Goal: Task Accomplishment & Management: Complete application form

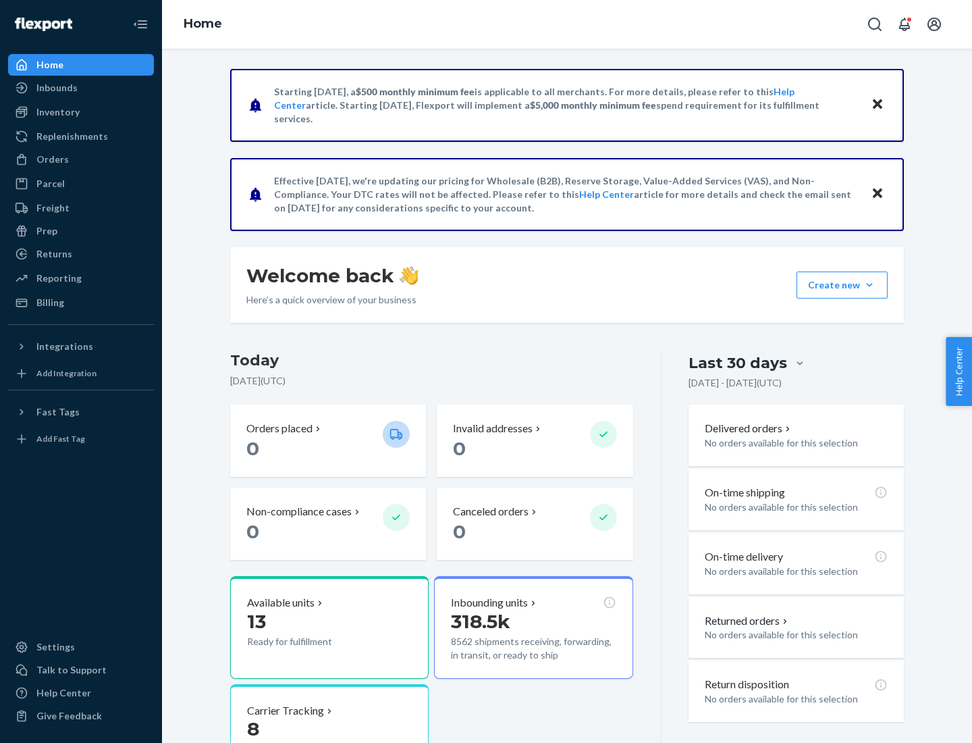
click at [869, 285] on button "Create new Create new inbound Create new order Create new product" at bounding box center [842, 284] width 91 height 27
click at [81, 88] on div "Inbounds" at bounding box center [80, 87] width 143 height 19
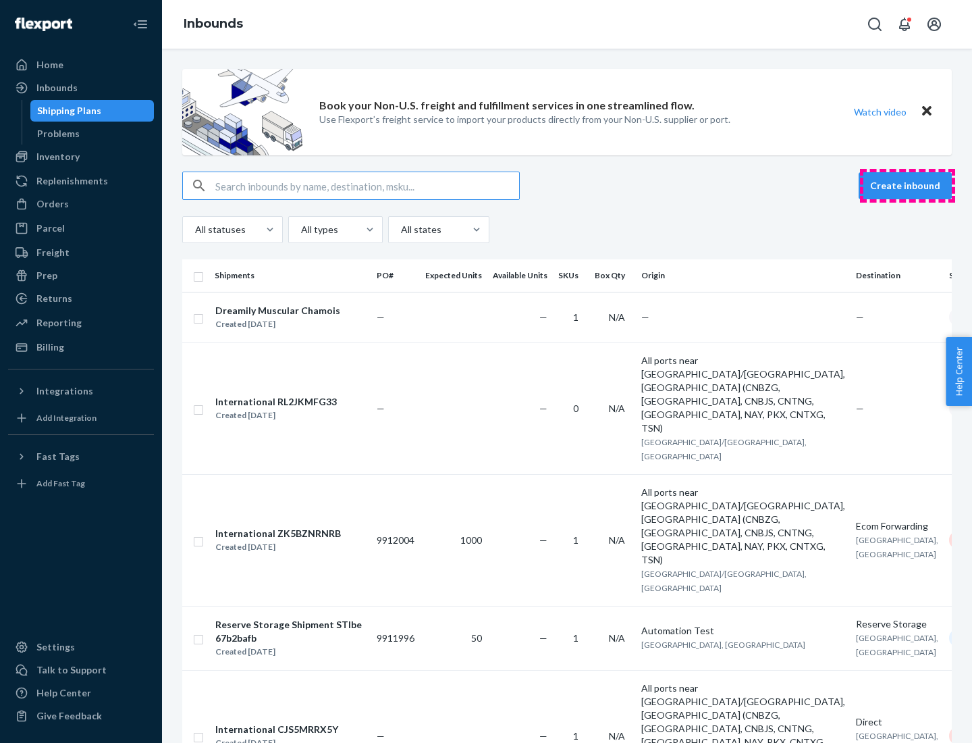
click at [907, 186] on button "Create inbound" at bounding box center [905, 185] width 93 height 27
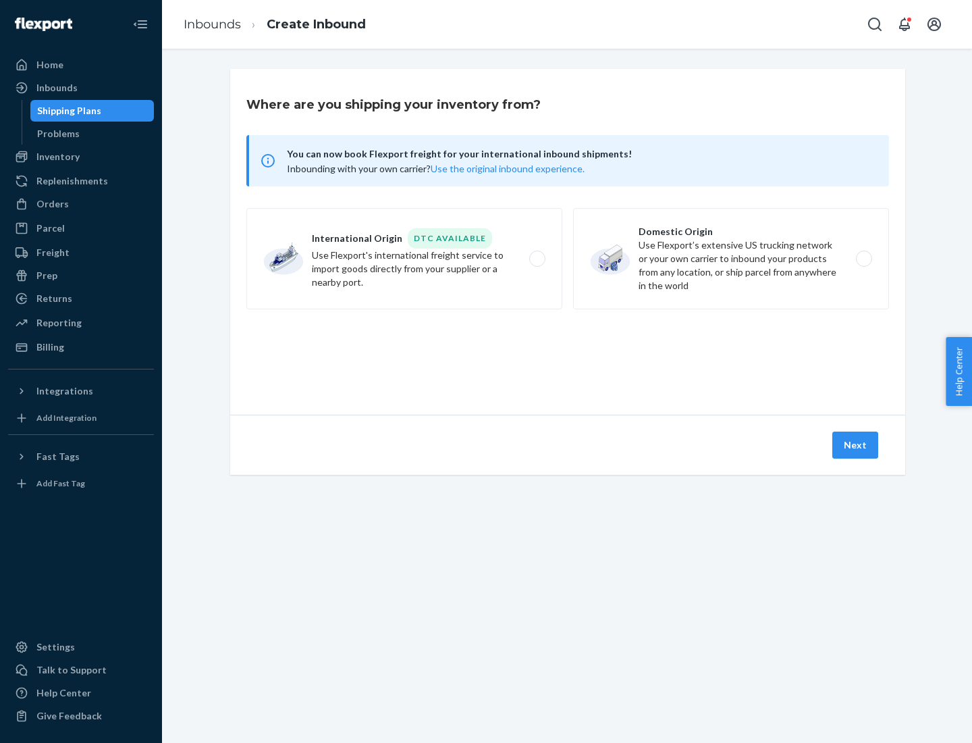
click at [731, 259] on label "Domestic Origin Use Flexport’s extensive US trucking network or your own carrie…" at bounding box center [731, 258] width 316 height 101
click at [863, 259] on input "Domestic Origin Use Flexport’s extensive US trucking network or your own carrie…" at bounding box center [867, 258] width 9 height 9
radio input "true"
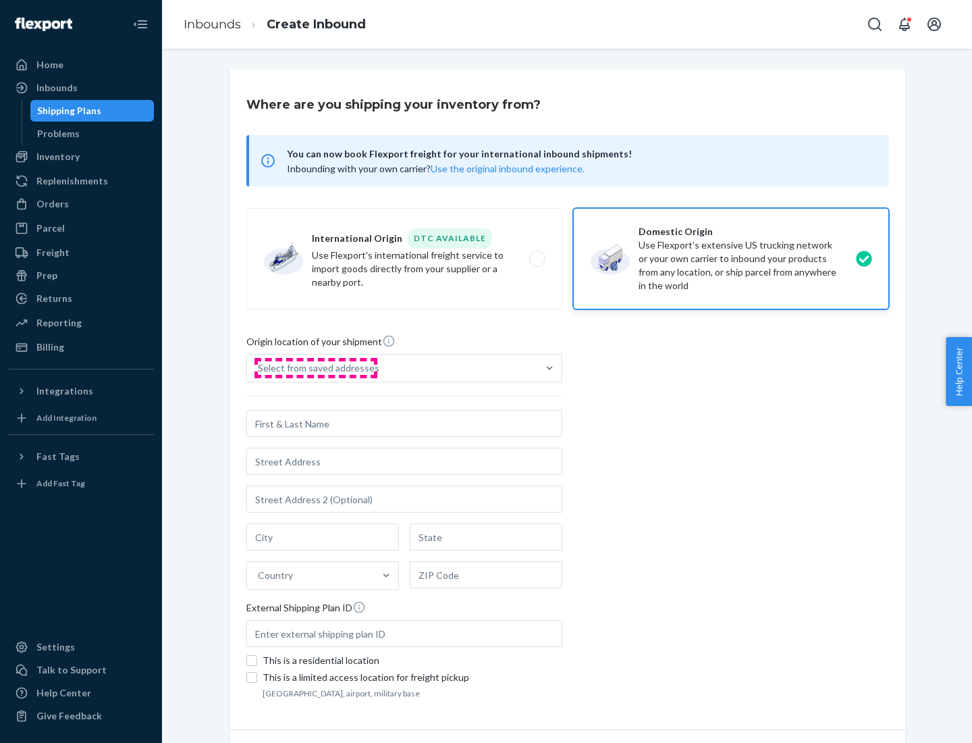
click at [315, 368] on div "Select from saved addresses" at bounding box center [319, 368] width 122 height 14
click at [259, 368] on input "Select from saved addresses" at bounding box center [258, 368] width 1 height 14
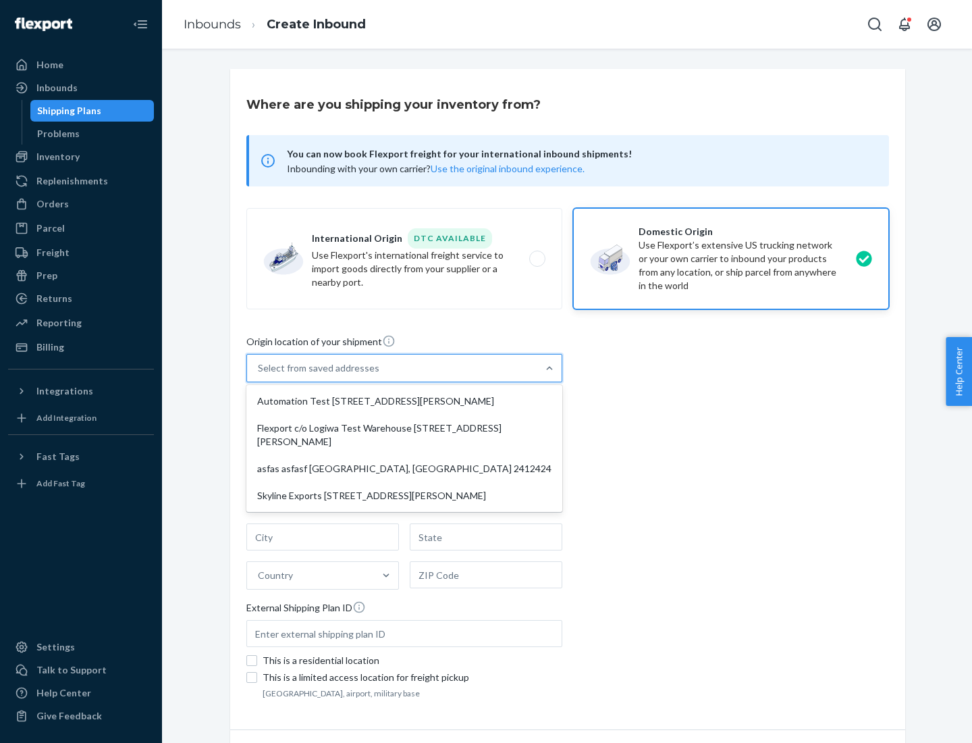
scroll to position [5, 0]
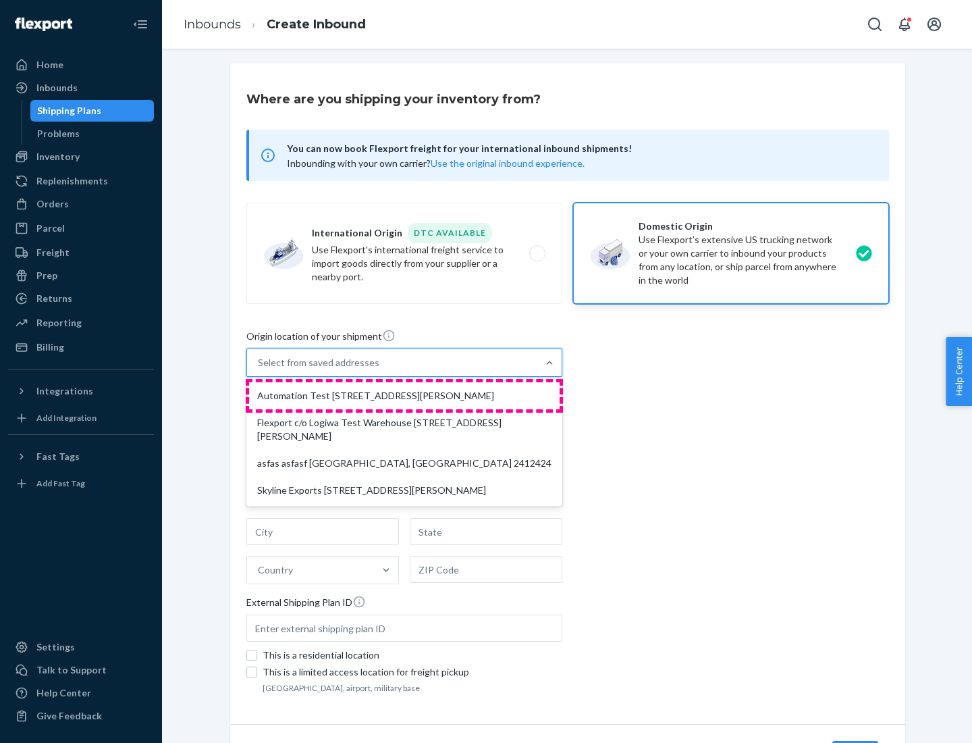
click at [404, 396] on div "Automation Test [STREET_ADDRESS][PERSON_NAME]" at bounding box center [404, 395] width 311 height 27
click at [259, 369] on input "option Automation Test [STREET_ADDRESS][PERSON_NAME] focused, 1 of 4. 4 results…" at bounding box center [258, 363] width 1 height 14
type input "Automation Test"
type input "9th Floor"
type input "[GEOGRAPHIC_DATA]"
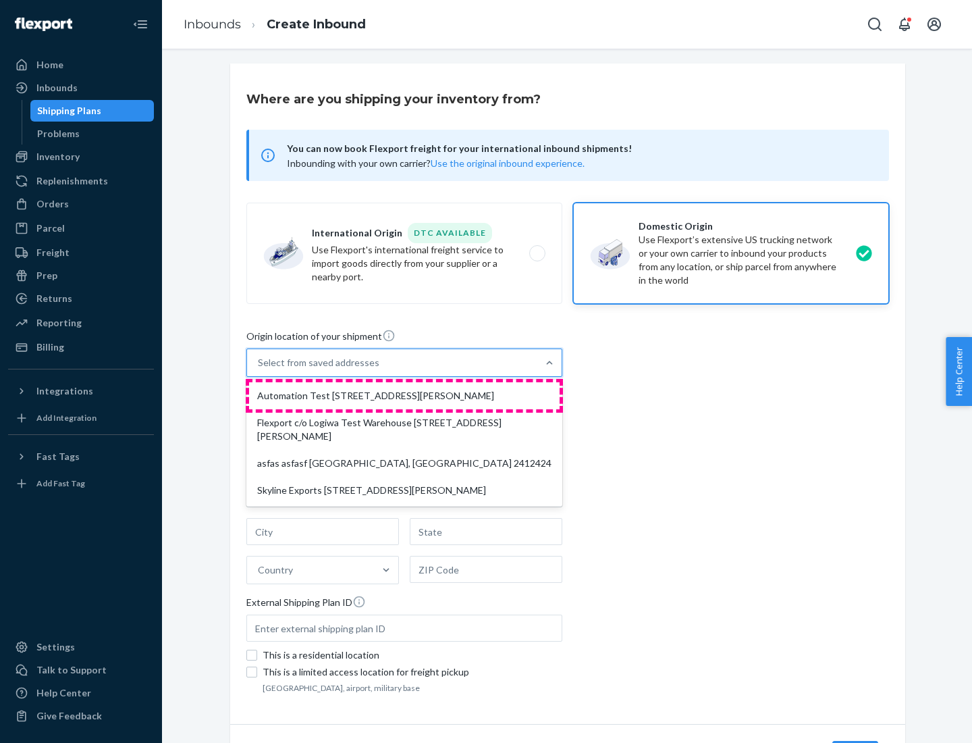
type input "CA"
type input "94104"
type input "[STREET_ADDRESS][PERSON_NAME]"
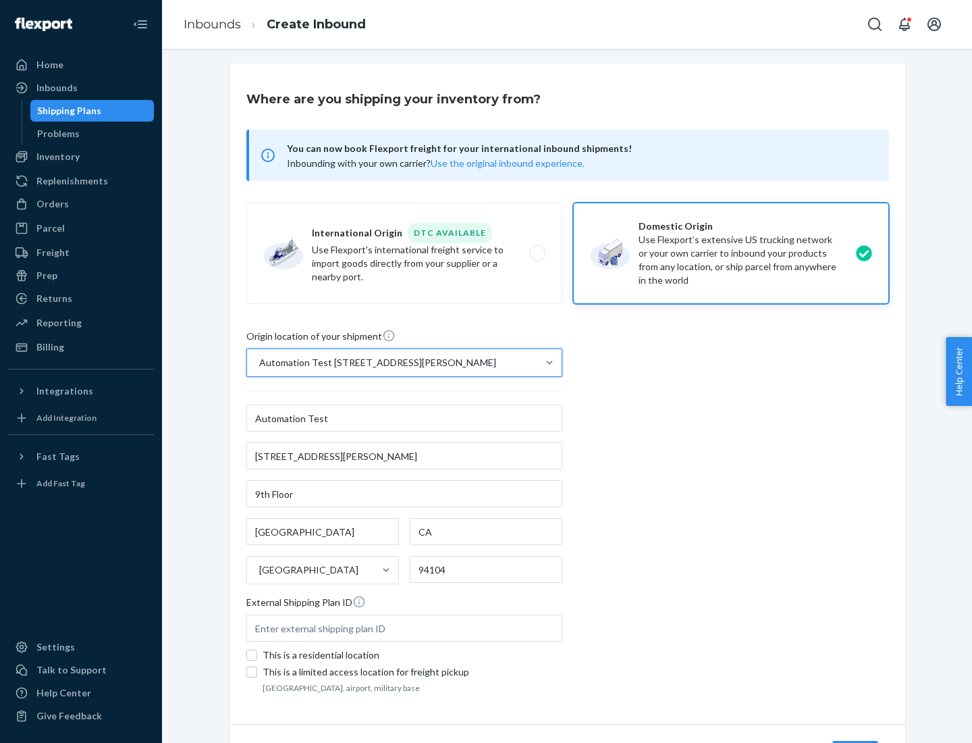
scroll to position [79, 0]
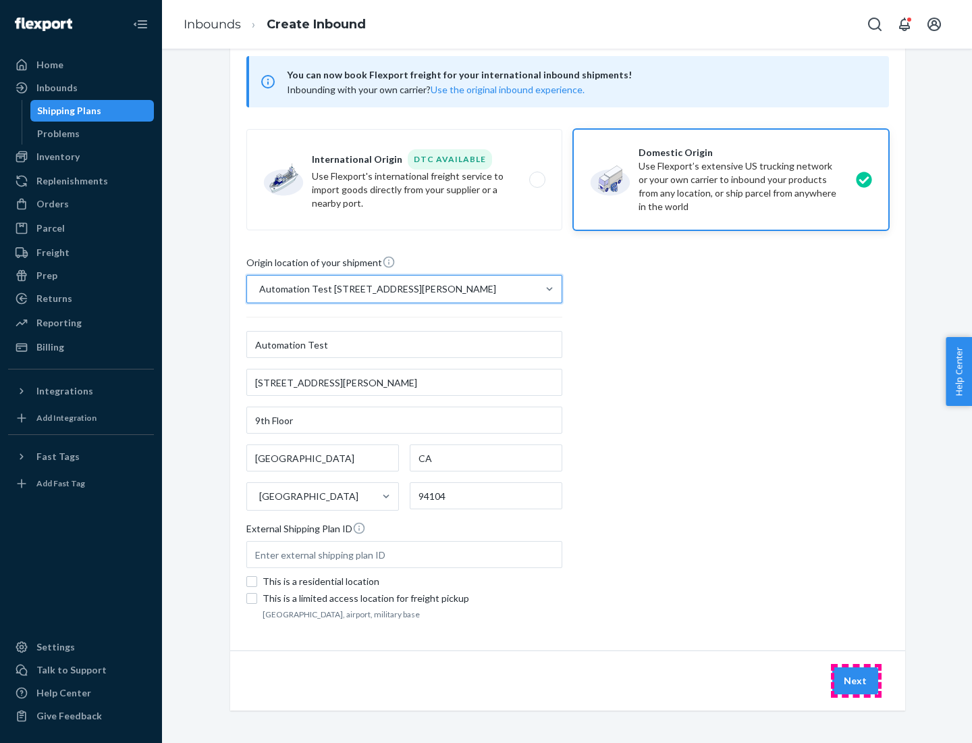
click at [856, 680] on button "Next" at bounding box center [855, 680] width 46 height 27
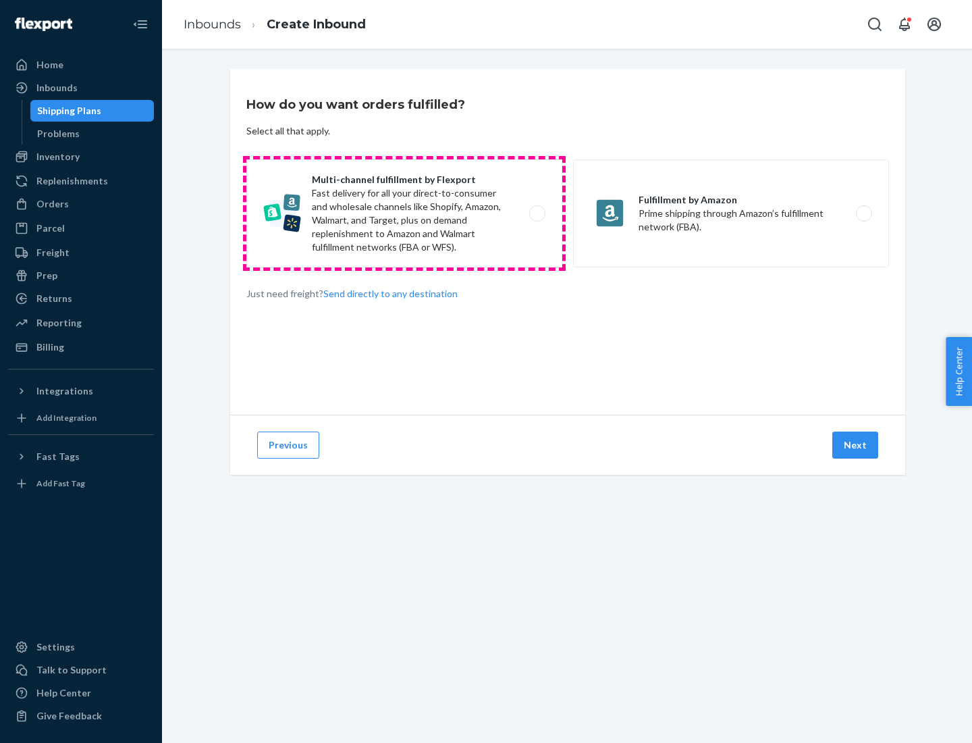
click at [404, 213] on label "Multi-channel fulfillment by Flexport Fast delivery for all your direct-to-cons…" at bounding box center [404, 213] width 316 height 108
click at [537, 213] on input "Multi-channel fulfillment by Flexport Fast delivery for all your direct-to-cons…" at bounding box center [541, 213] width 9 height 9
radio input "true"
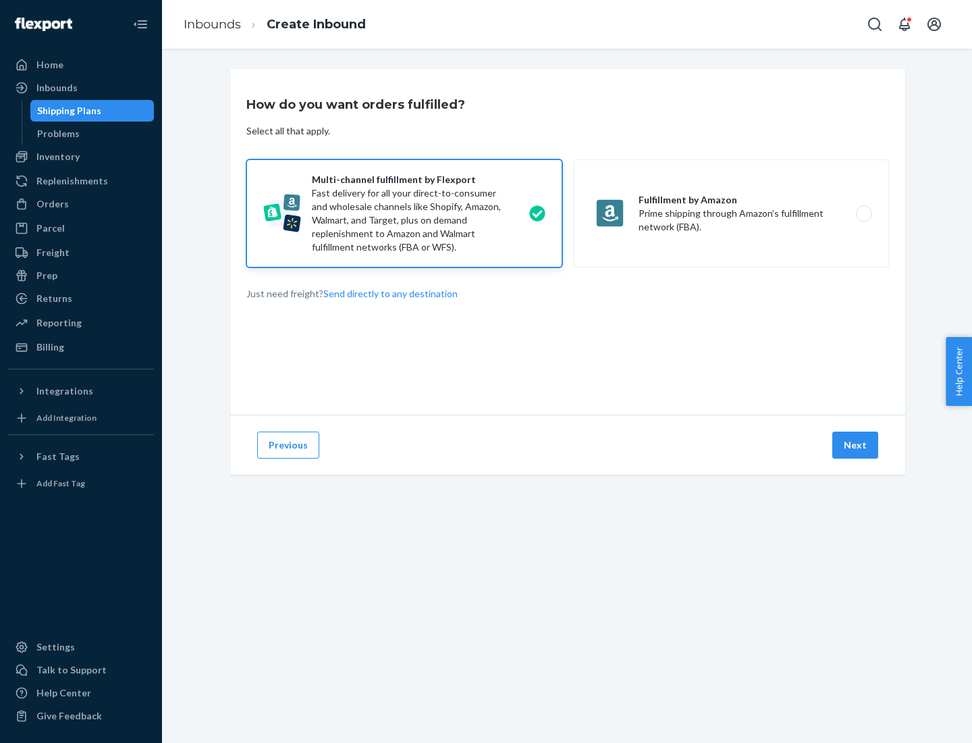
click at [856, 445] on button "Next" at bounding box center [855, 444] width 46 height 27
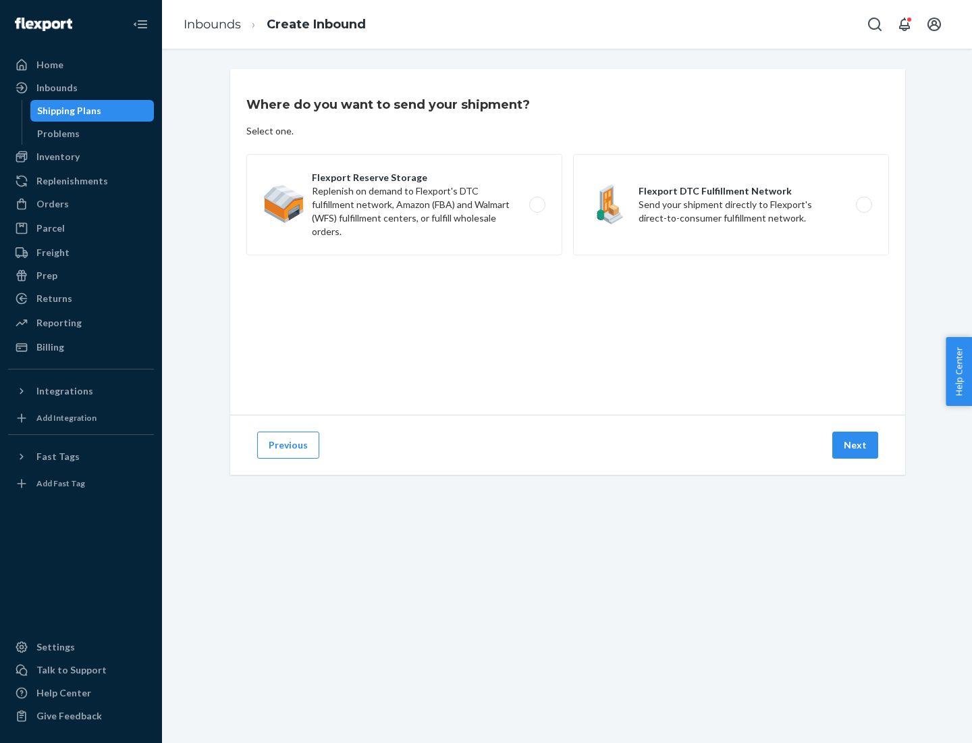
click at [731, 205] on label "Flexport DTC Fulfillment Network Send your shipment directly to Flexport's dire…" at bounding box center [731, 204] width 316 height 101
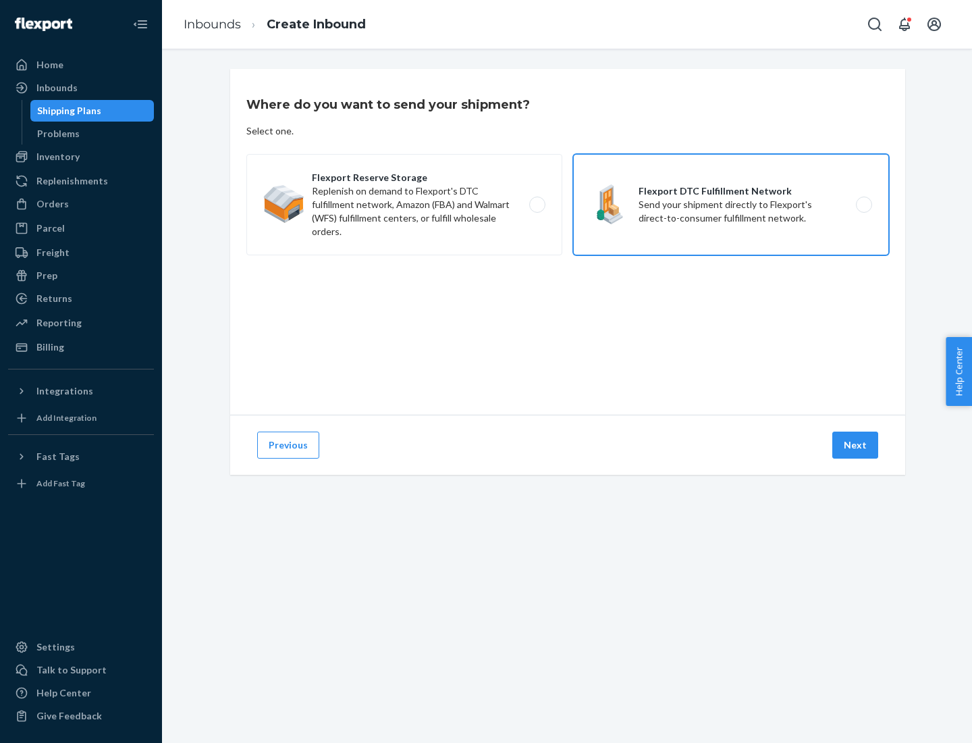
click at [863, 205] on input "Flexport DTC Fulfillment Network Send your shipment directly to Flexport's dire…" at bounding box center [867, 204] width 9 height 9
radio input "true"
click at [856, 445] on button "Next" at bounding box center [855, 444] width 46 height 27
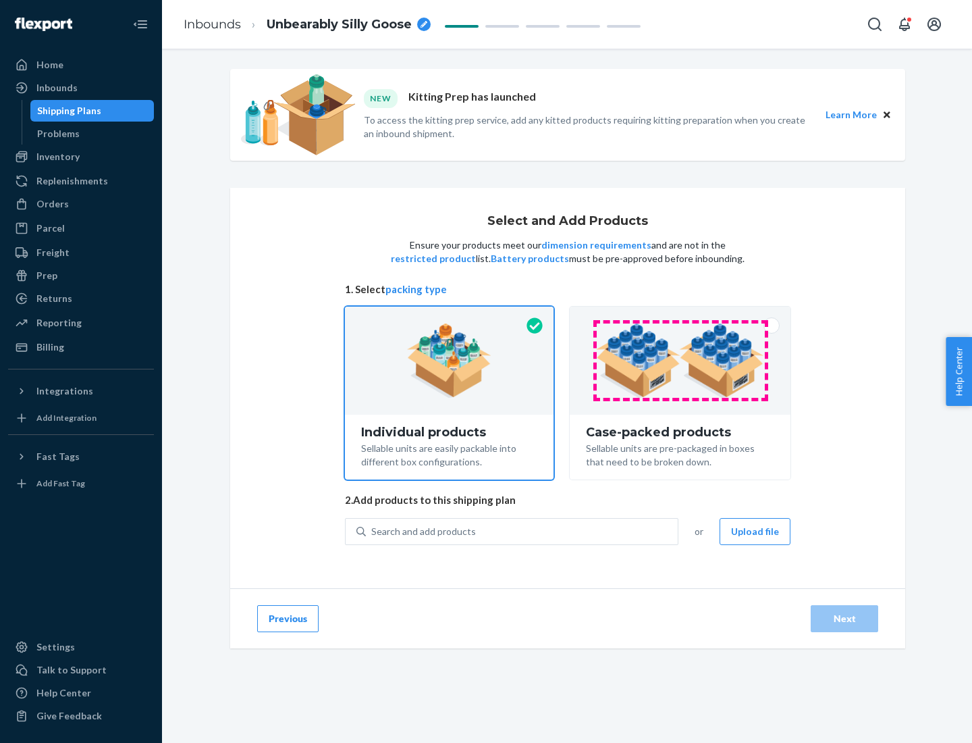
click at [680, 360] on img at bounding box center [680, 360] width 168 height 74
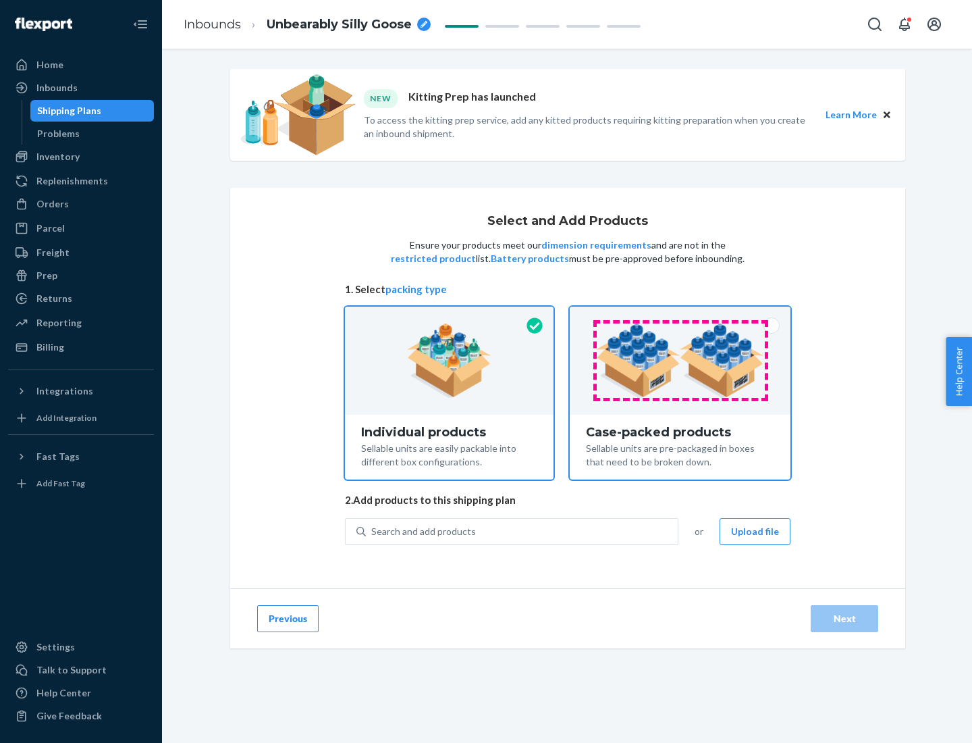
click at [680, 315] on input "Case-packed products Sellable units are pre-packaged in boxes that need to be b…" at bounding box center [680, 310] width 9 height 9
radio input "true"
radio input "false"
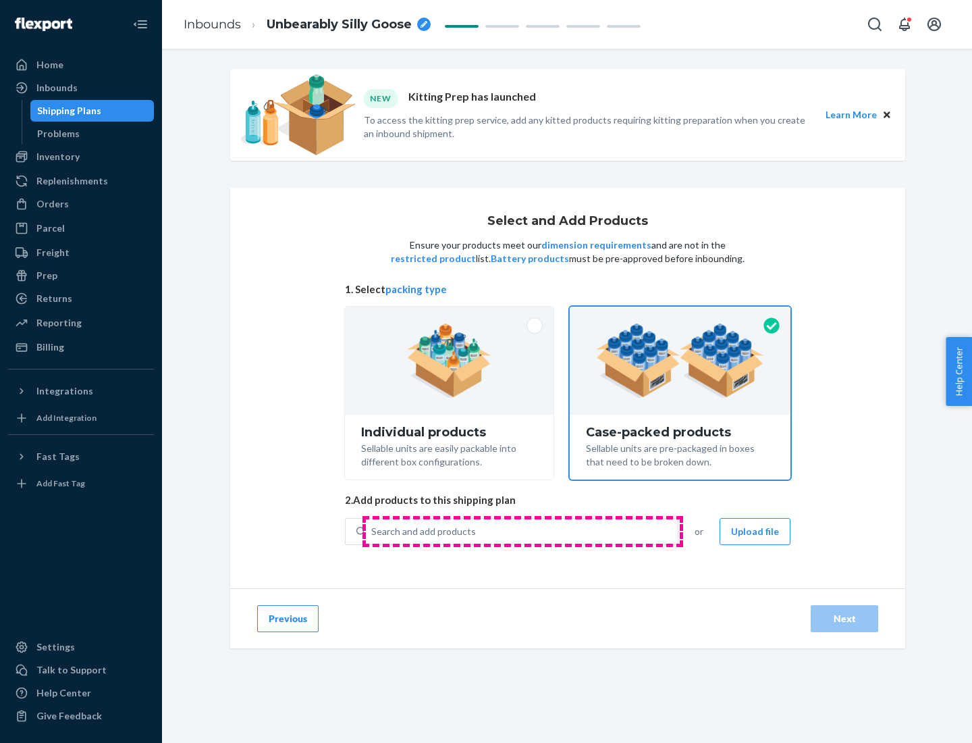
click at [522, 531] on div "Search and add products" at bounding box center [522, 531] width 312 height 24
click at [373, 531] on input "Search and add products" at bounding box center [371, 531] width 1 height 14
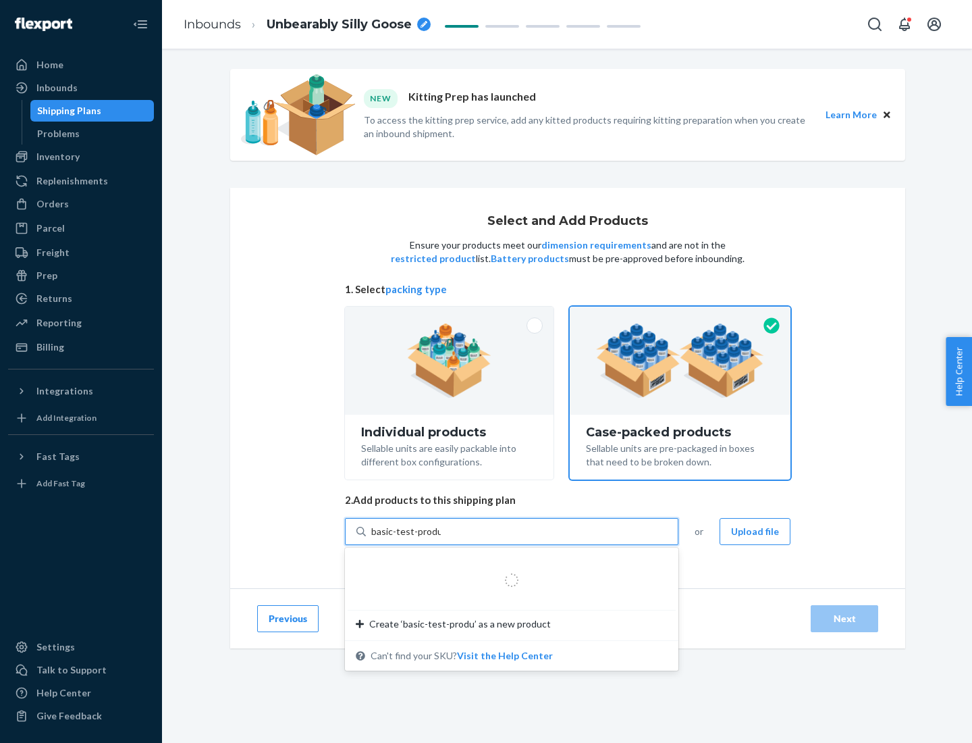
type input "basic-test-product-1"
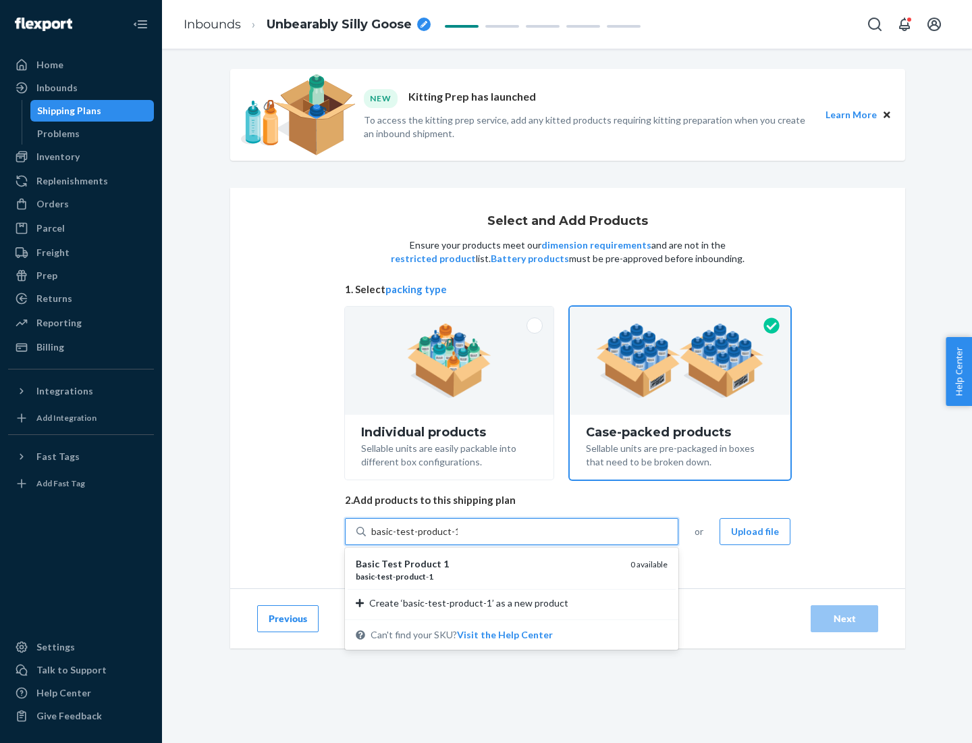
click at [488, 576] on div "basic - test - product - 1" at bounding box center [488, 575] width 264 height 11
click at [458, 538] on input "basic-test-product-1" at bounding box center [414, 531] width 86 height 14
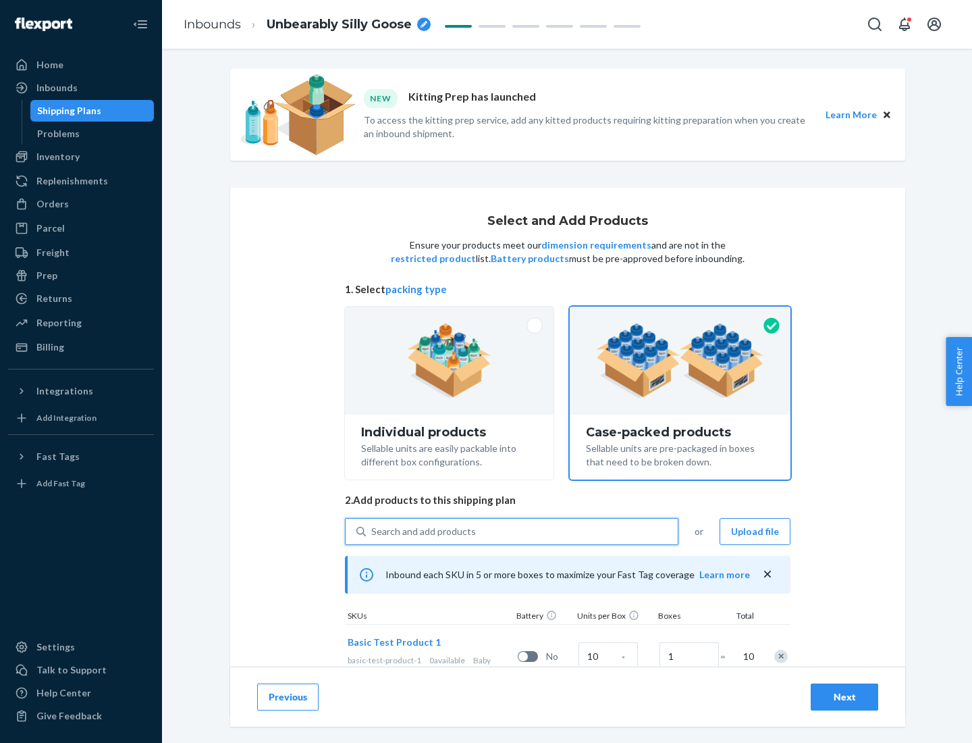
scroll to position [49, 0]
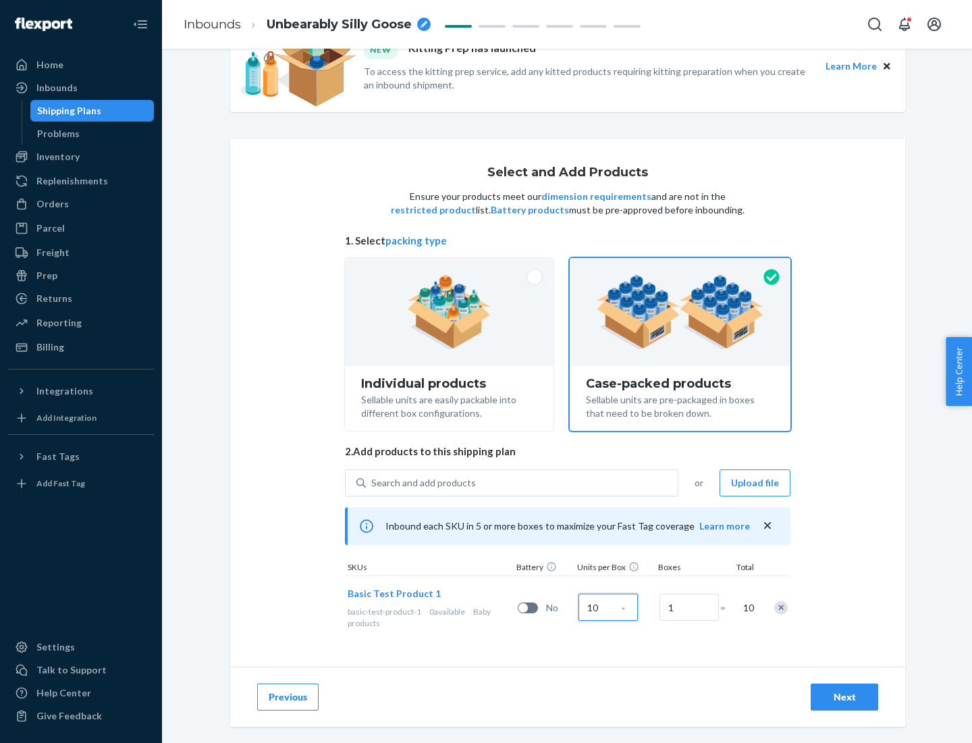
type input "10"
type input "7"
click at [844, 697] on div "Next" at bounding box center [844, 697] width 45 height 14
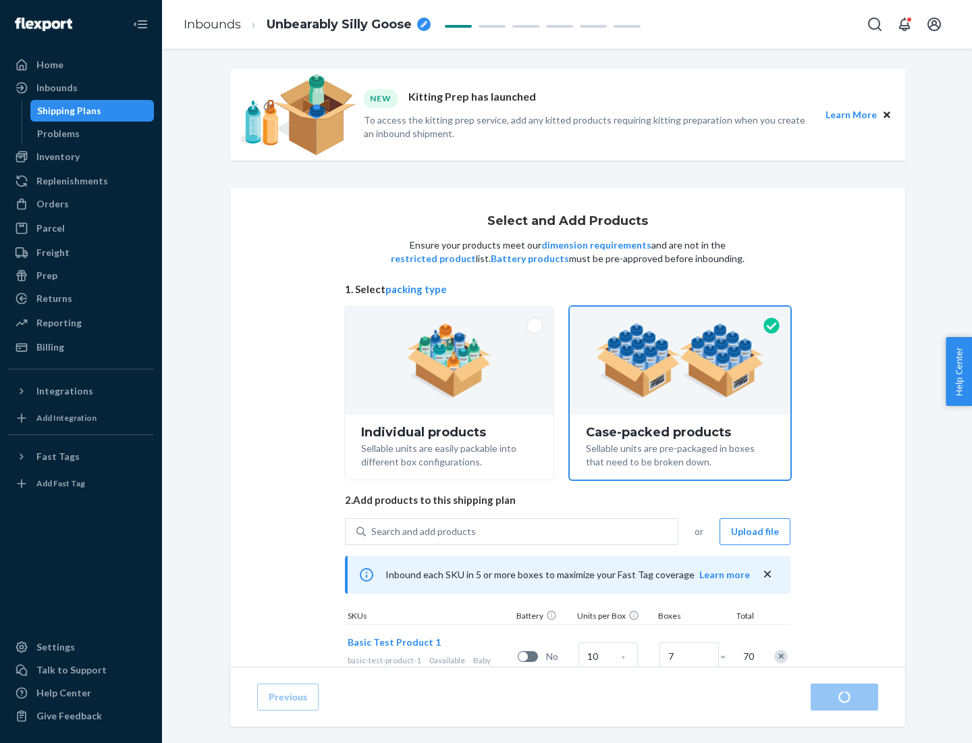
radio input "true"
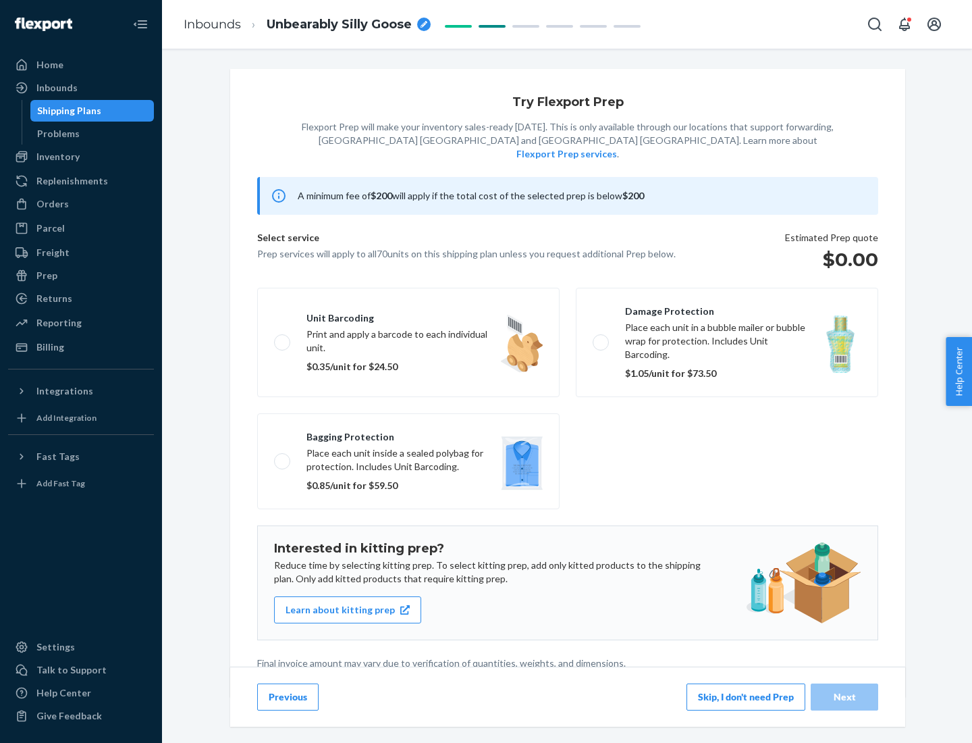
scroll to position [3, 0]
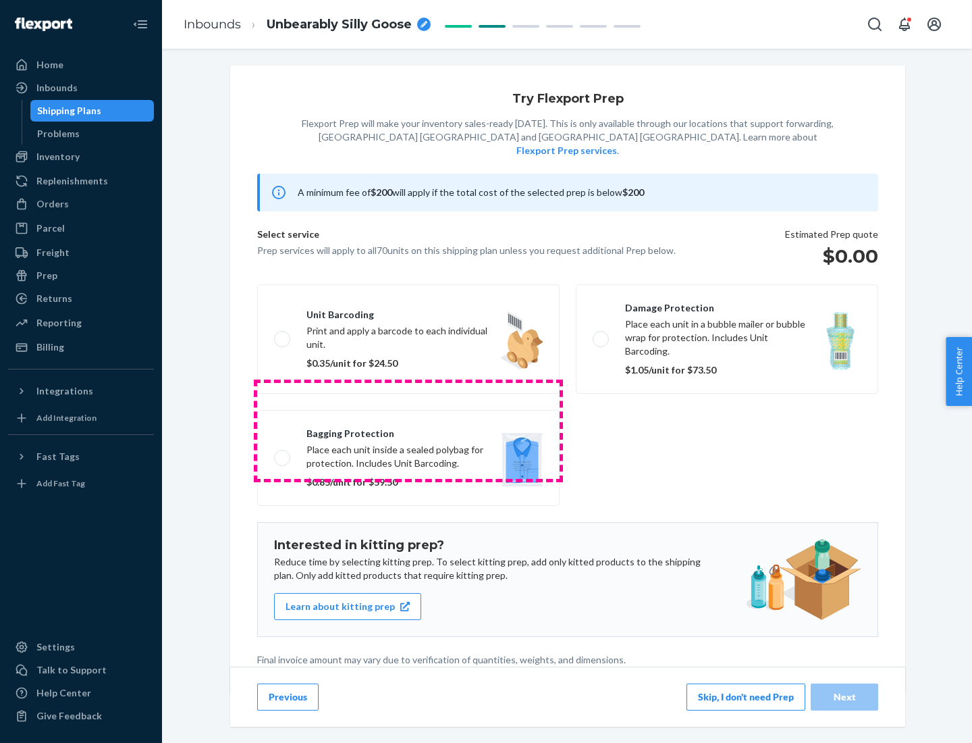
click at [408, 430] on label "Bagging protection Place each unit inside a sealed polybag for protection. Incl…" at bounding box center [408, 458] width 302 height 96
click at [283, 453] on input "Bagging protection Place each unit inside a sealed polybag for protection. Incl…" at bounding box center [278, 457] width 9 height 9
checkbox input "true"
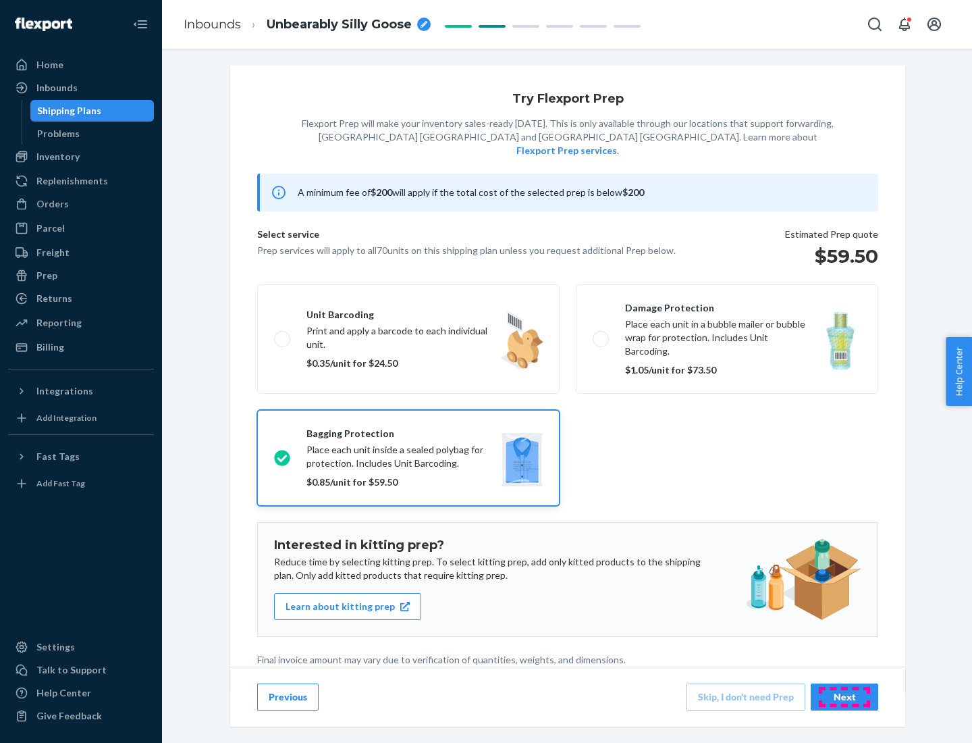
click at [844, 696] on div "Next" at bounding box center [844, 697] width 45 height 14
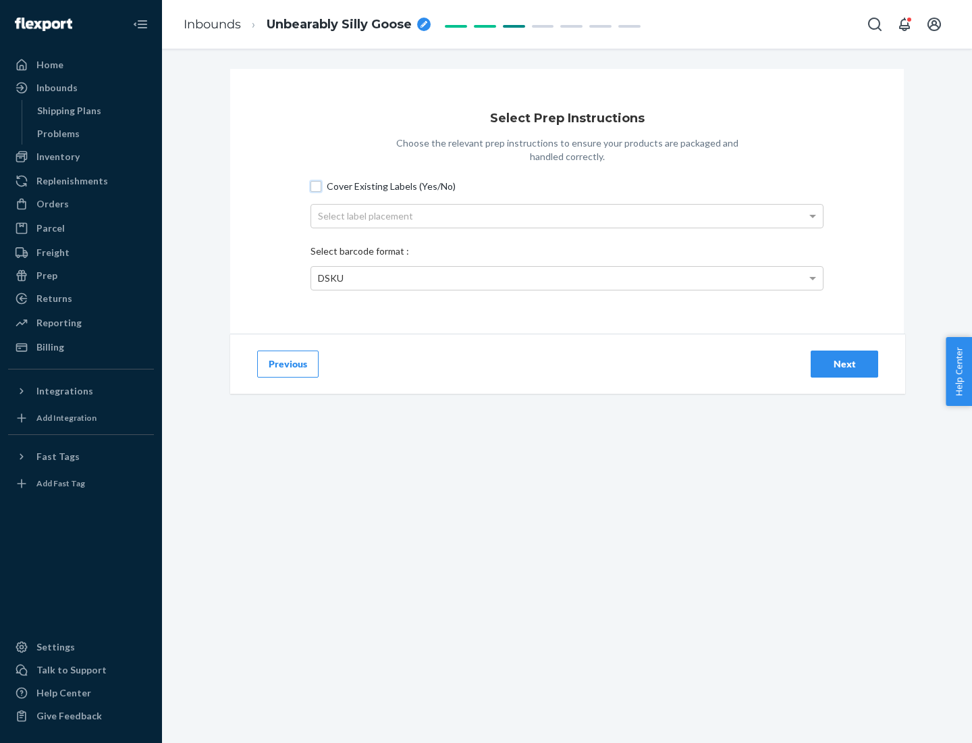
click at [316, 186] on input "Cover Existing Labels (Yes/No)" at bounding box center [316, 186] width 11 height 11
checkbox input "true"
click at [567, 215] on div "Select label placement" at bounding box center [567, 216] width 512 height 23
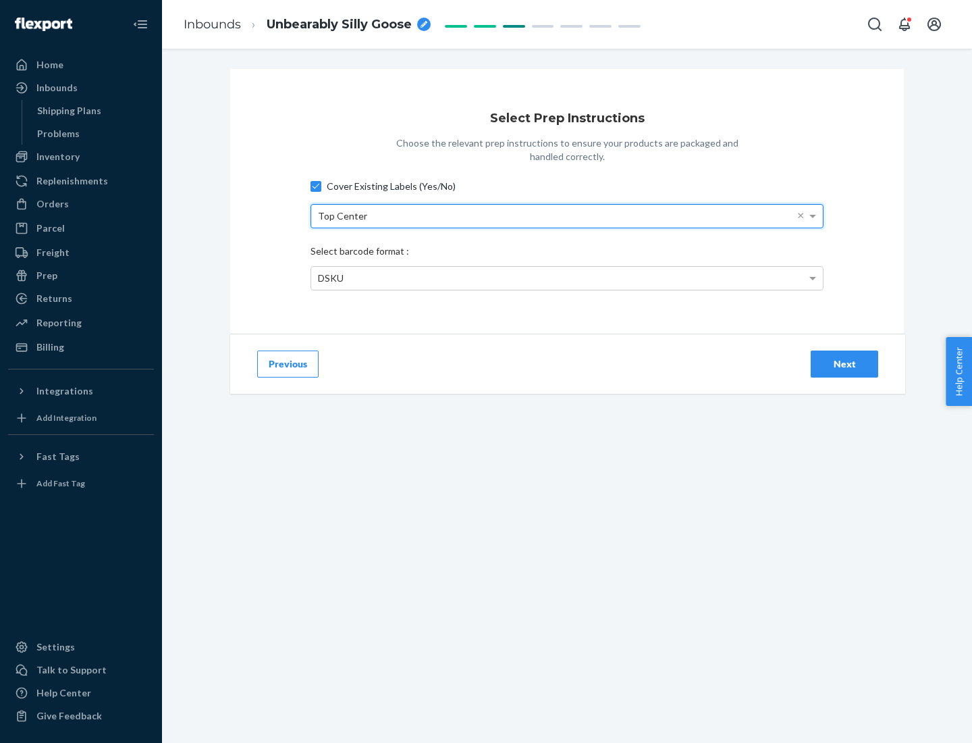
click at [567, 277] on div "DSKU" at bounding box center [567, 278] width 512 height 23
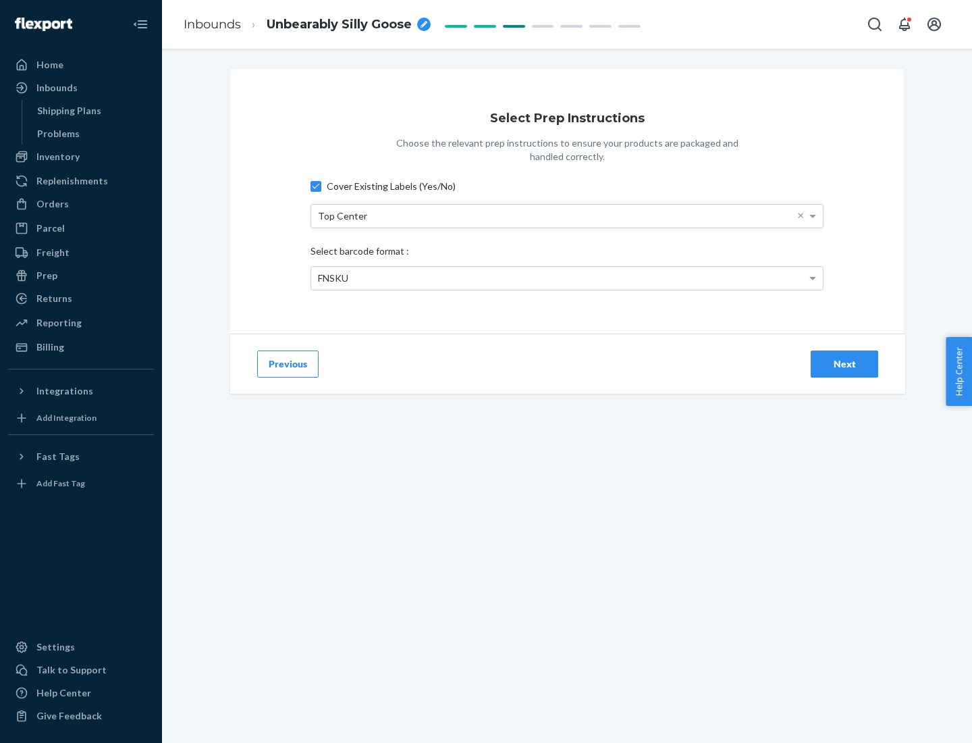
click at [844, 363] on div "Next" at bounding box center [844, 364] width 45 height 14
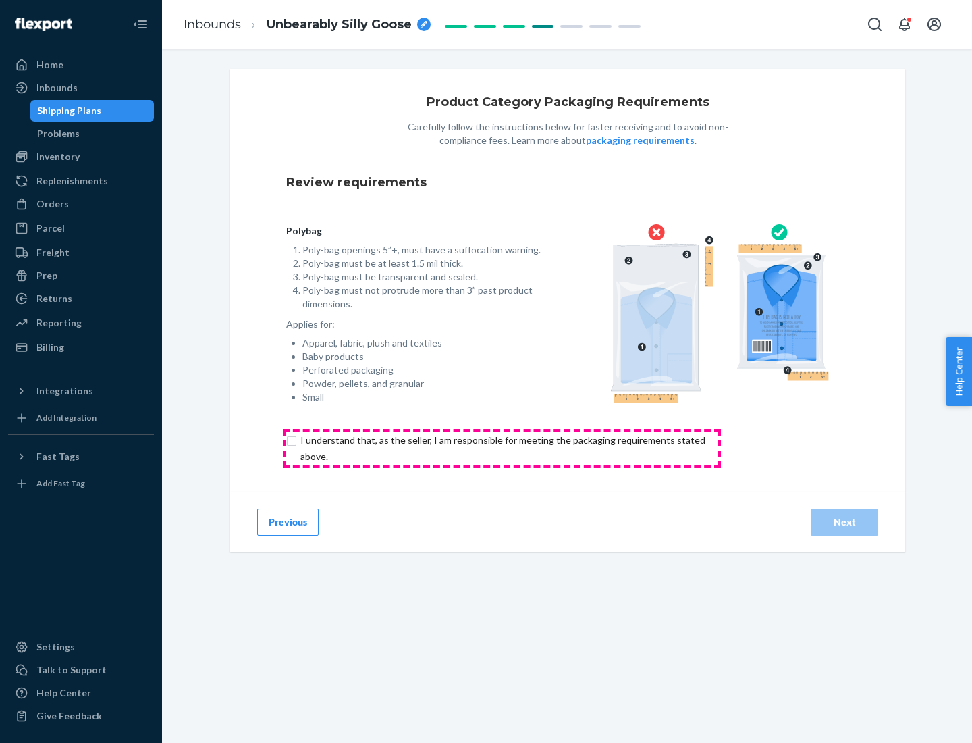
click at [502, 448] on input "checkbox" at bounding box center [510, 448] width 449 height 32
checkbox input "true"
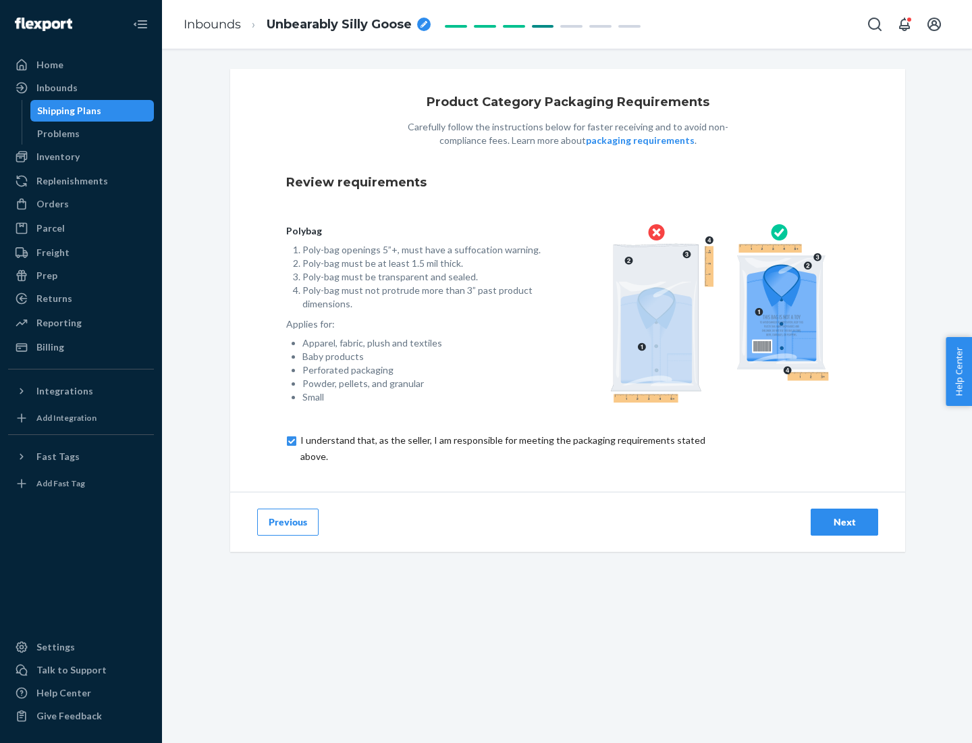
click at [844, 521] on div "Next" at bounding box center [844, 522] width 45 height 14
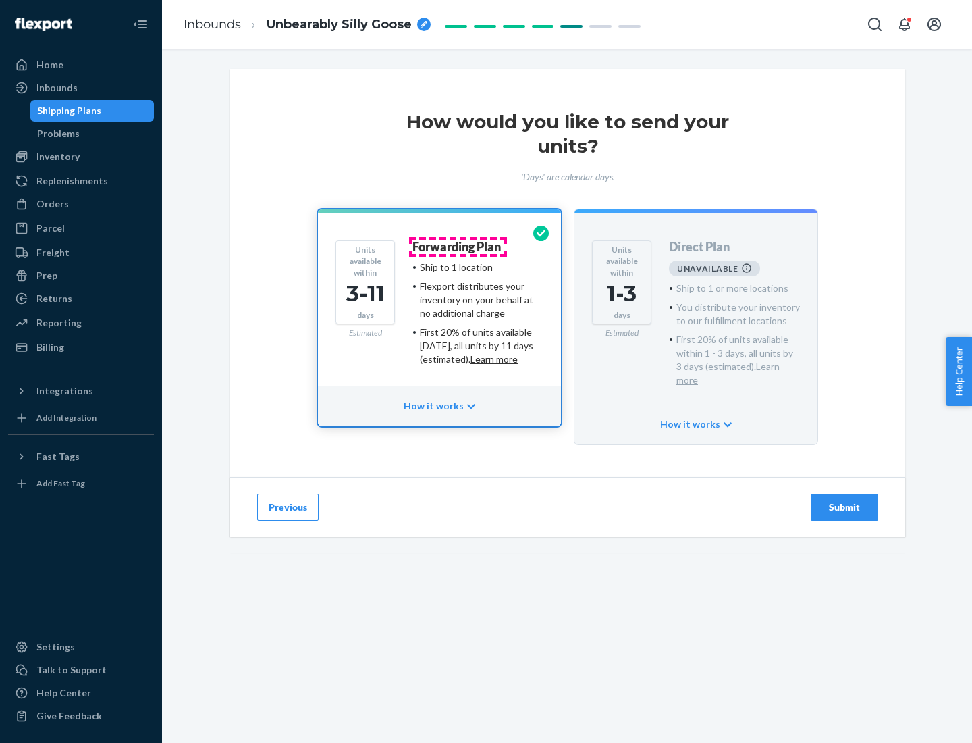
click at [458, 246] on h4 "Forwarding Plan" at bounding box center [456, 247] width 88 height 14
click at [844, 500] on div "Submit" at bounding box center [844, 507] width 45 height 14
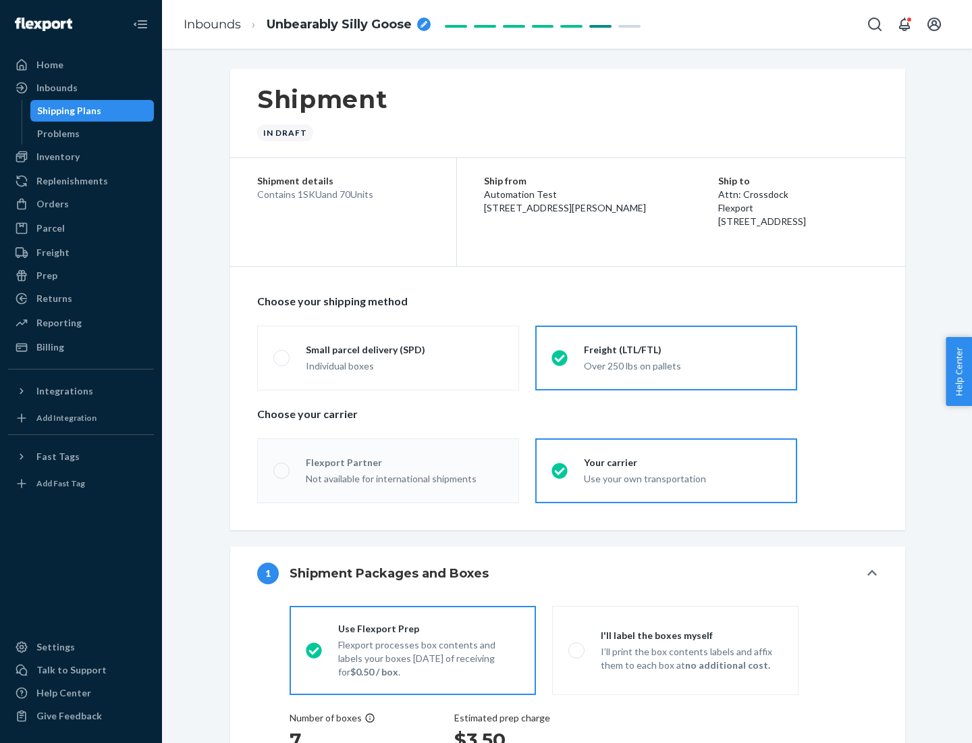
radio input "true"
radio input "false"
radio input "true"
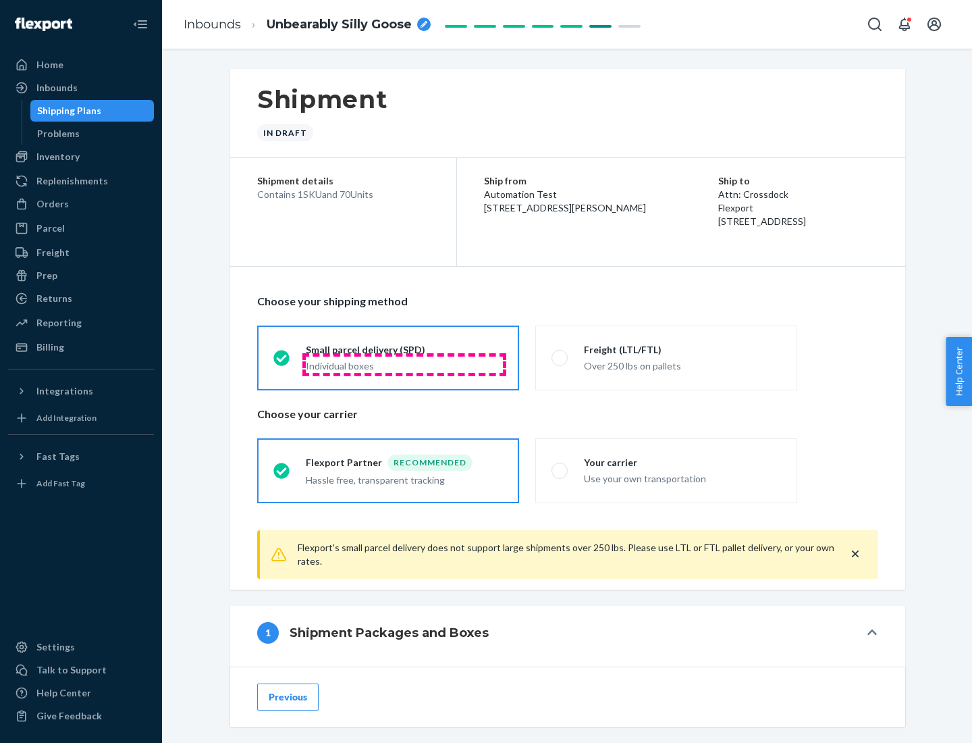
click at [404, 364] on div "Individual boxes" at bounding box center [404, 366] width 197 height 14
click at [282, 362] on input "Small parcel delivery (SPD) Individual boxes" at bounding box center [277, 357] width 9 height 9
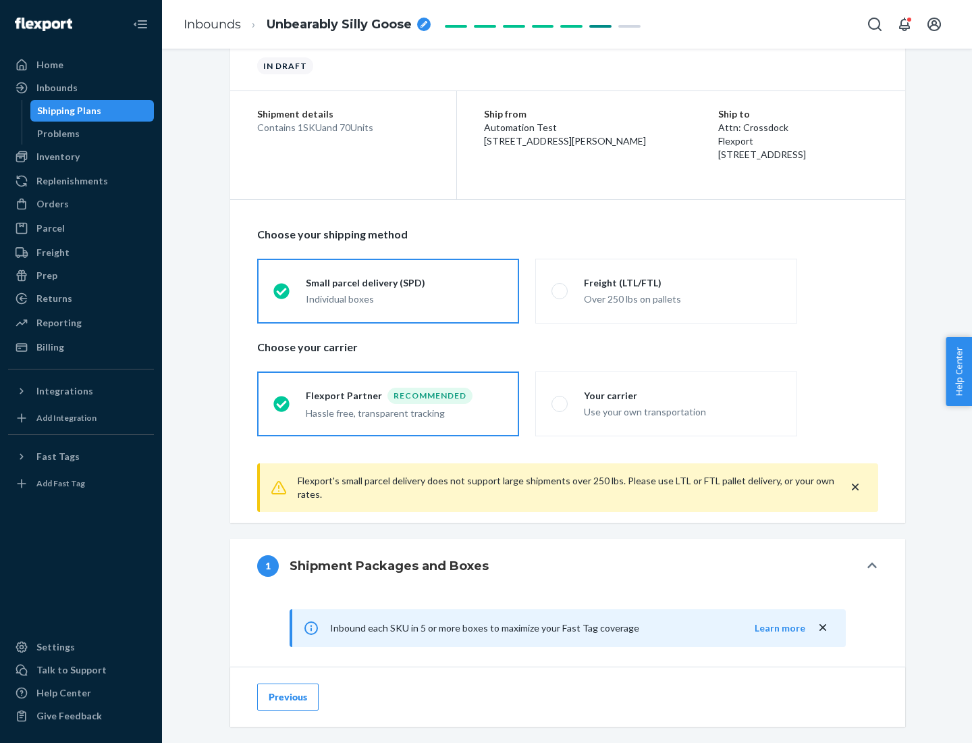
click at [682, 395] on div "Your carrier" at bounding box center [682, 396] width 197 height 14
click at [560, 399] on input "Your carrier Use your own transportation" at bounding box center [555, 403] width 9 height 9
radio input "true"
radio input "false"
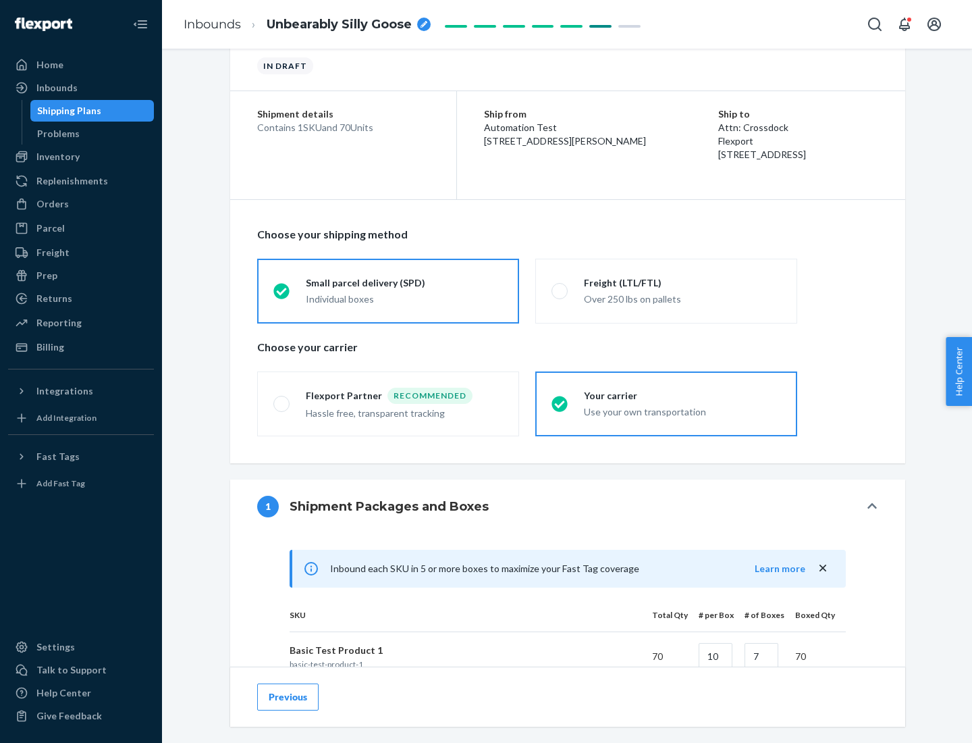
scroll to position [327, 0]
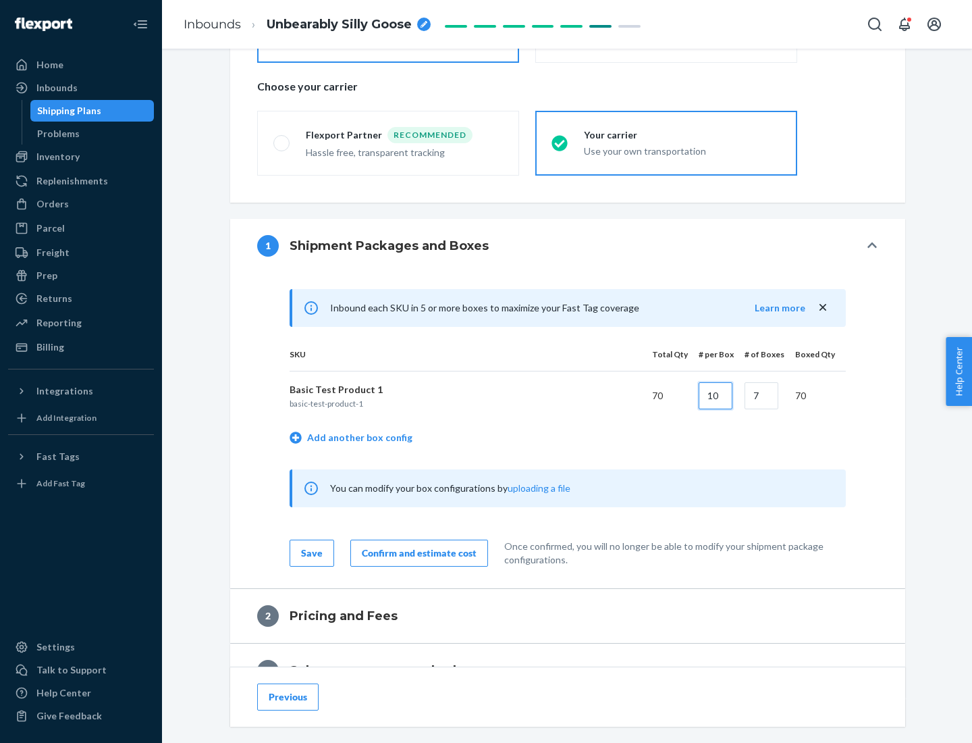
type input "10"
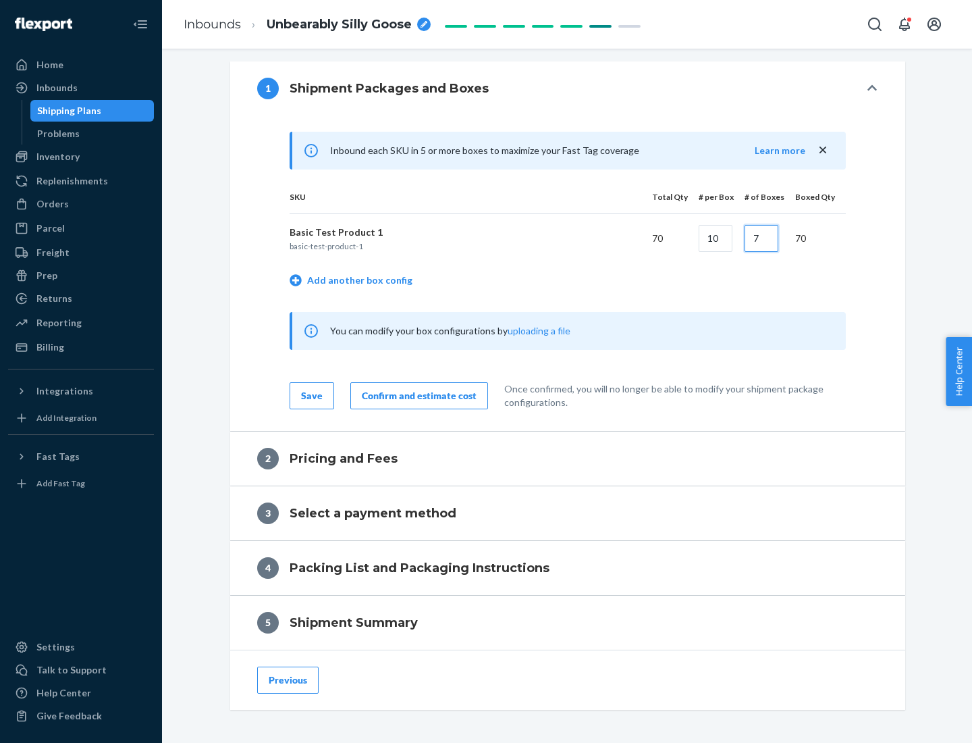
type input "7"
click at [416, 395] on div "Confirm and estimate cost" at bounding box center [419, 396] width 115 height 14
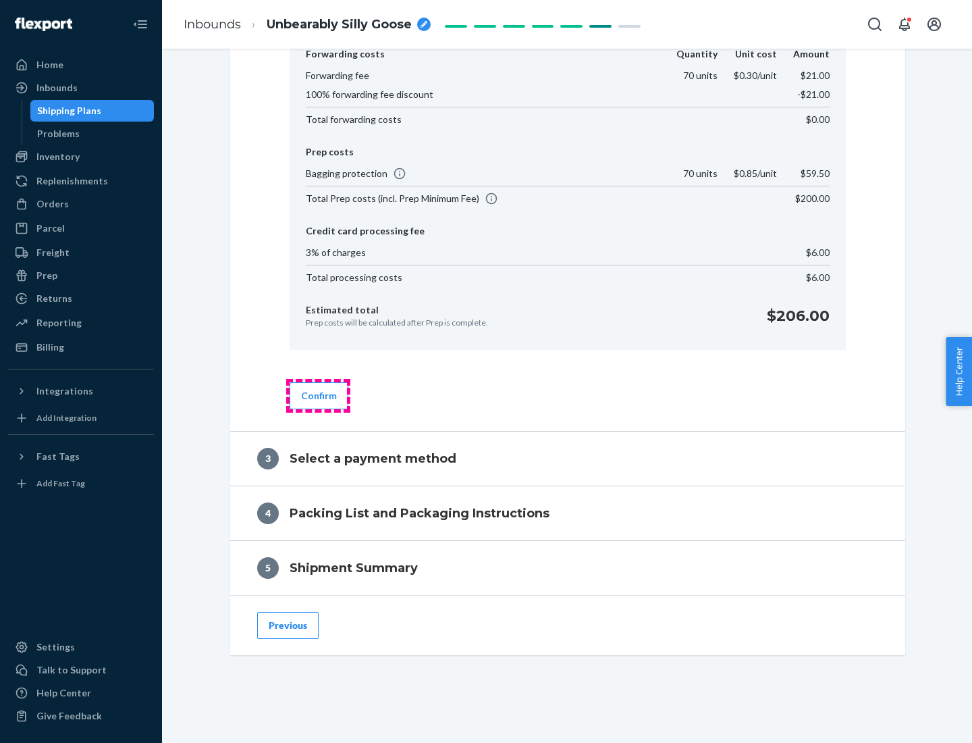
click at [318, 395] on button "Confirm" at bounding box center [319, 395] width 59 height 27
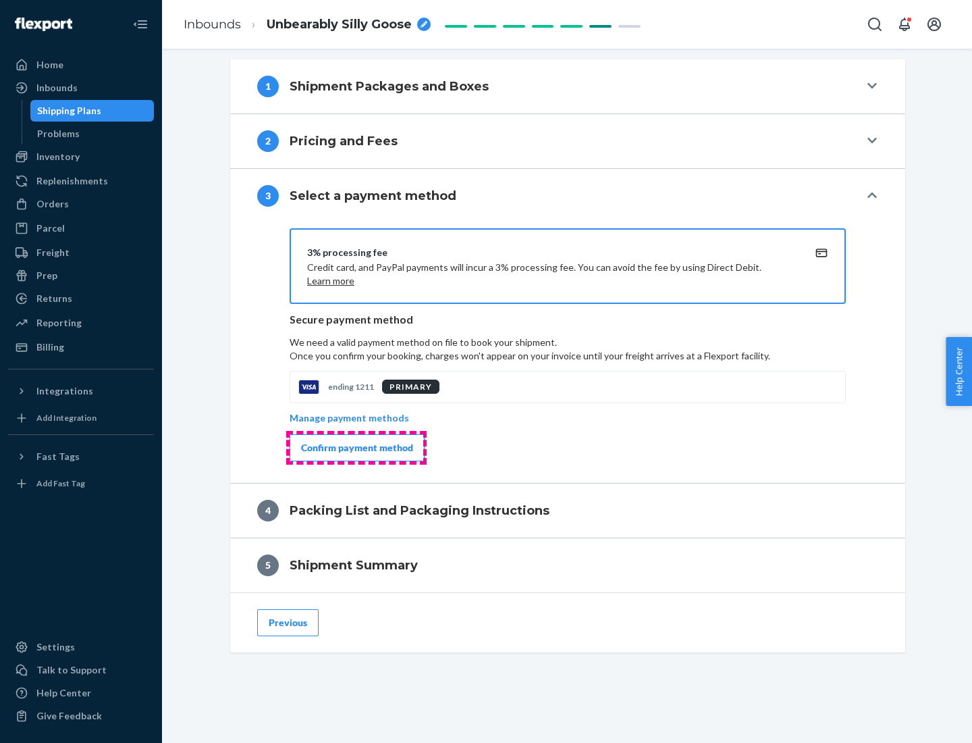
click at [356, 448] on div "Confirm payment method" at bounding box center [357, 448] width 112 height 14
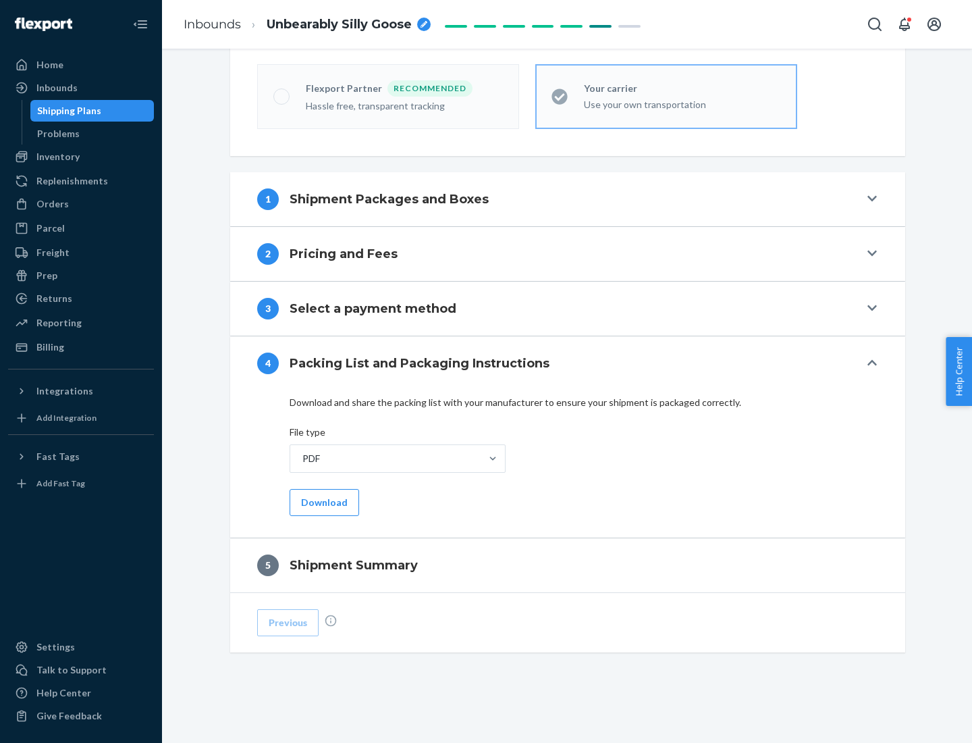
click at [323, 502] on button "Download" at bounding box center [325, 502] width 70 height 27
